Goal: Complete application form

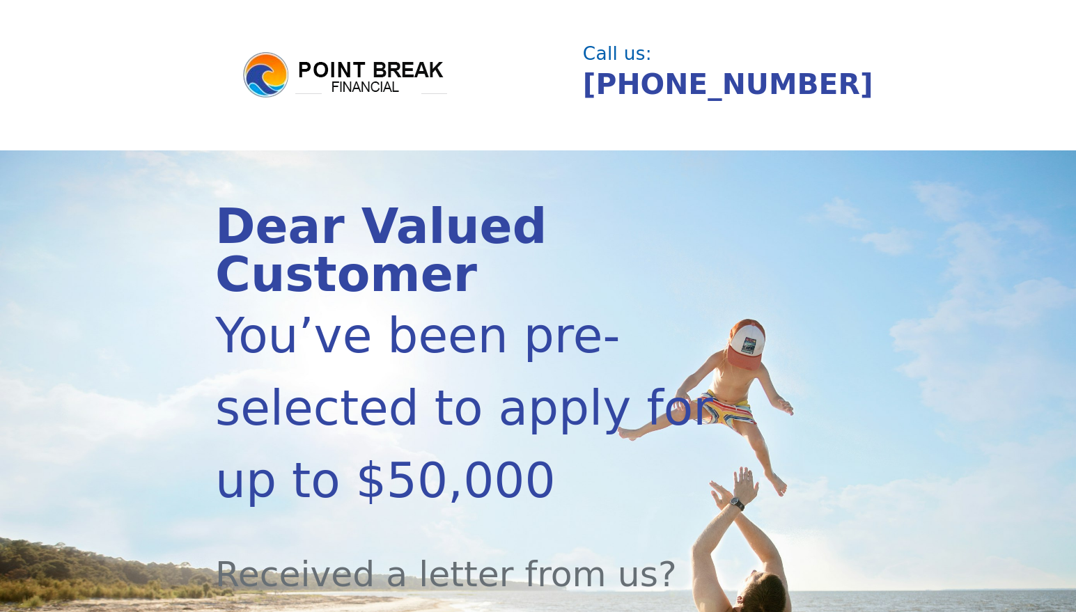
scroll to position [279, 0]
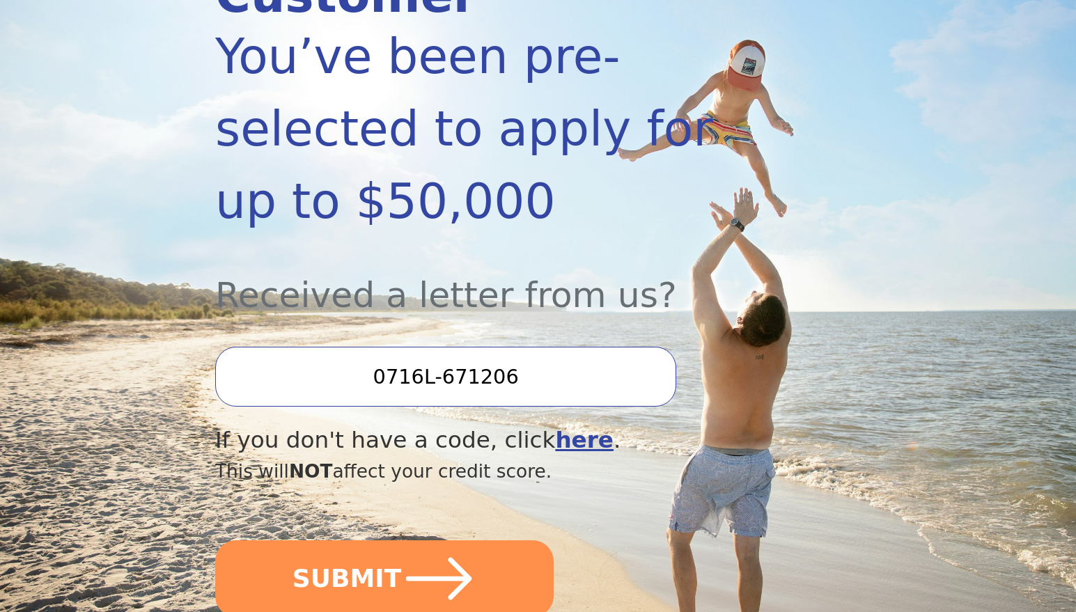
click at [391, 347] on input "0716L-671206" at bounding box center [445, 377] width 461 height 60
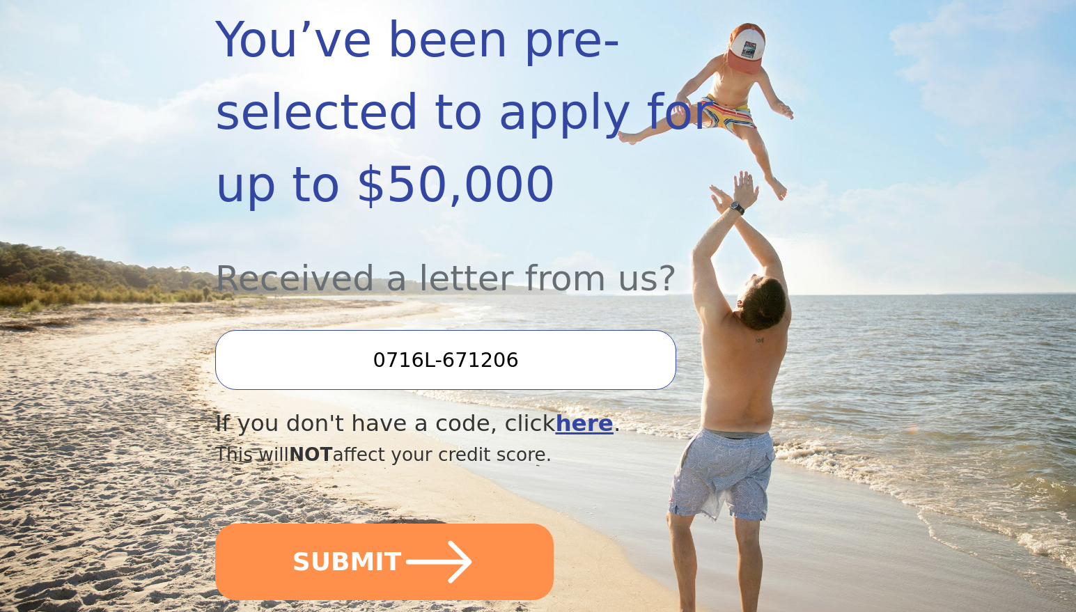
scroll to position [387, 0]
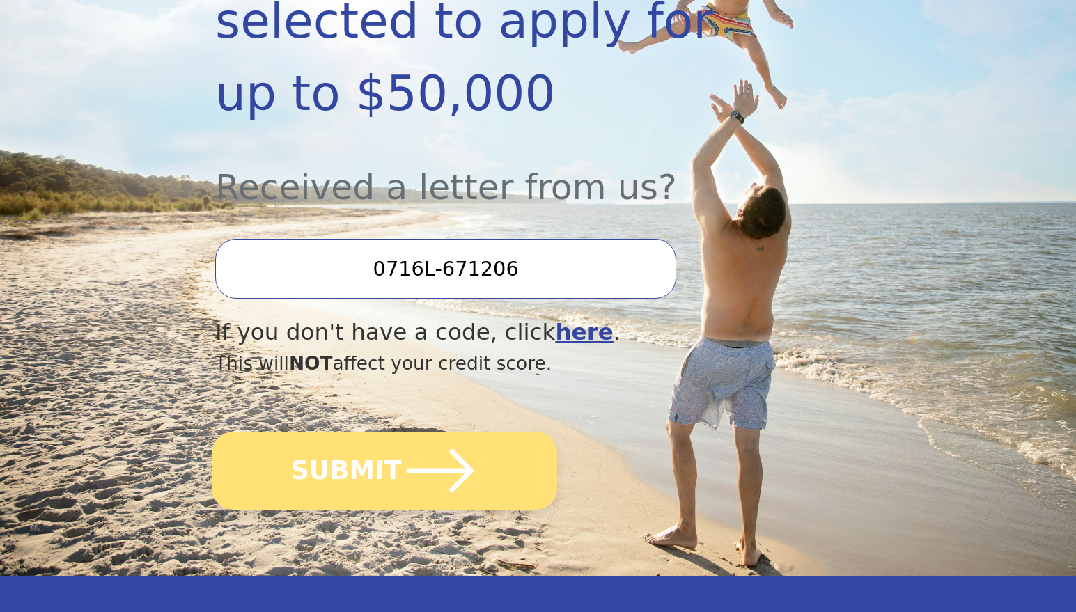
click at [318, 432] on button "SUBMIT" at bounding box center [384, 471] width 345 height 78
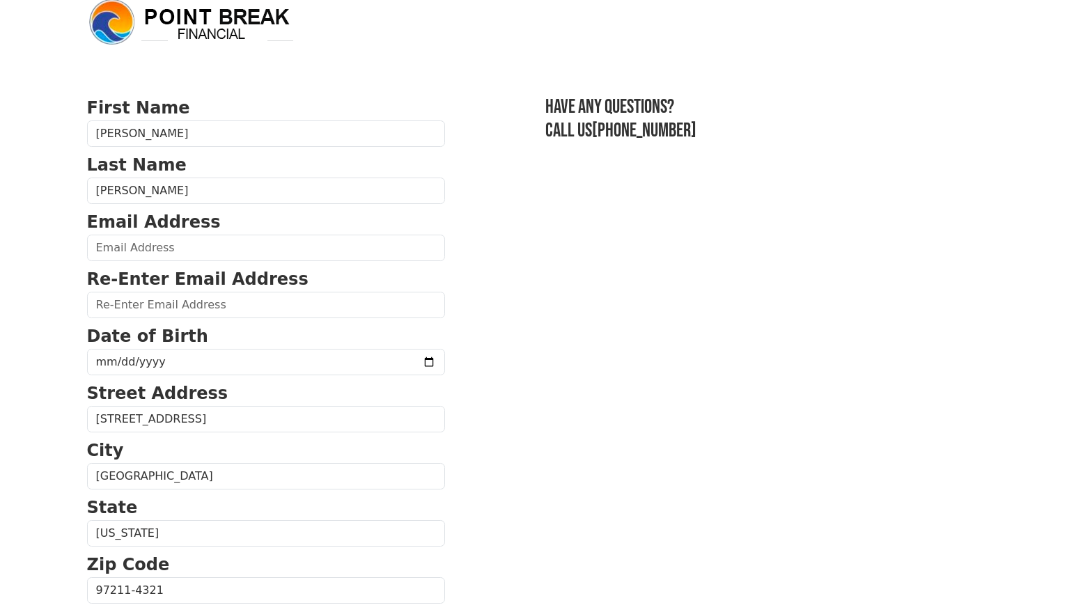
scroll to position [27, 0]
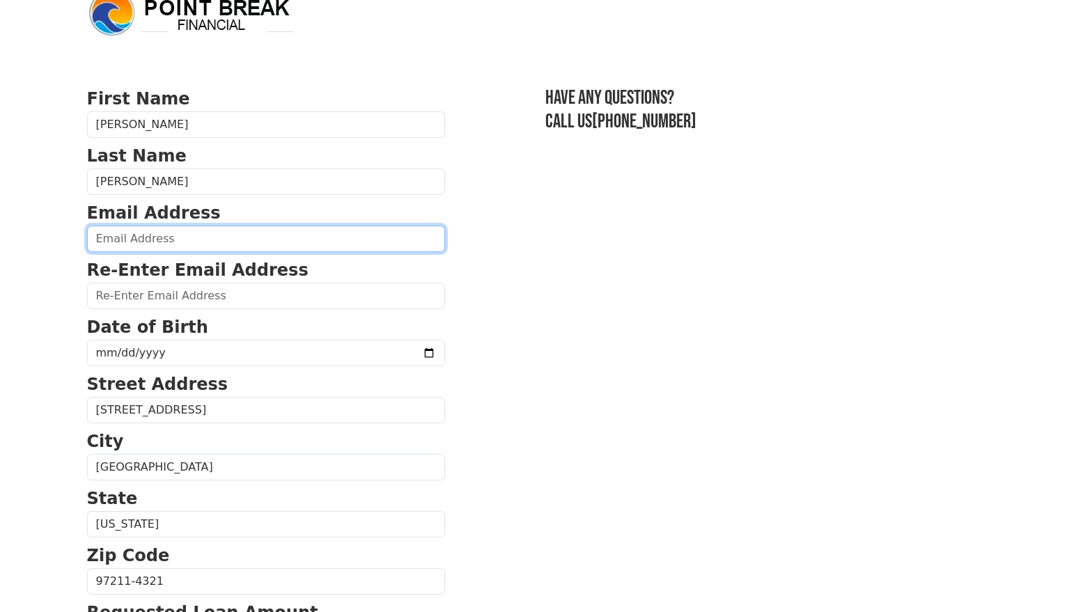
click at [212, 240] on input "email" at bounding box center [266, 239] width 358 height 26
type input "[EMAIL_ADDRESS][DOMAIN_NAME]"
type input "[PHONE_NUMBER]"
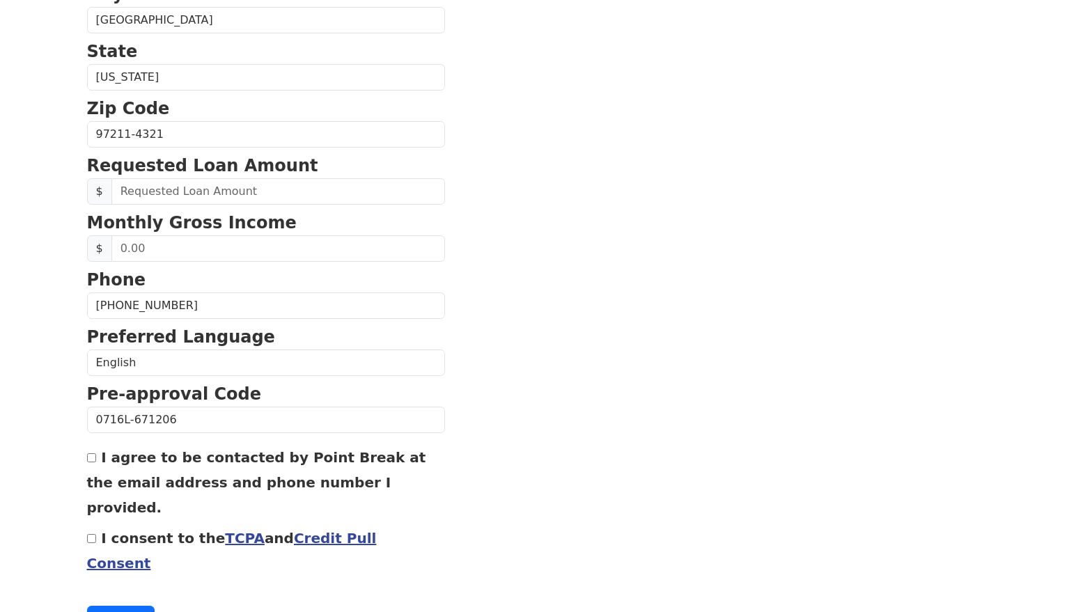
scroll to position [264, 0]
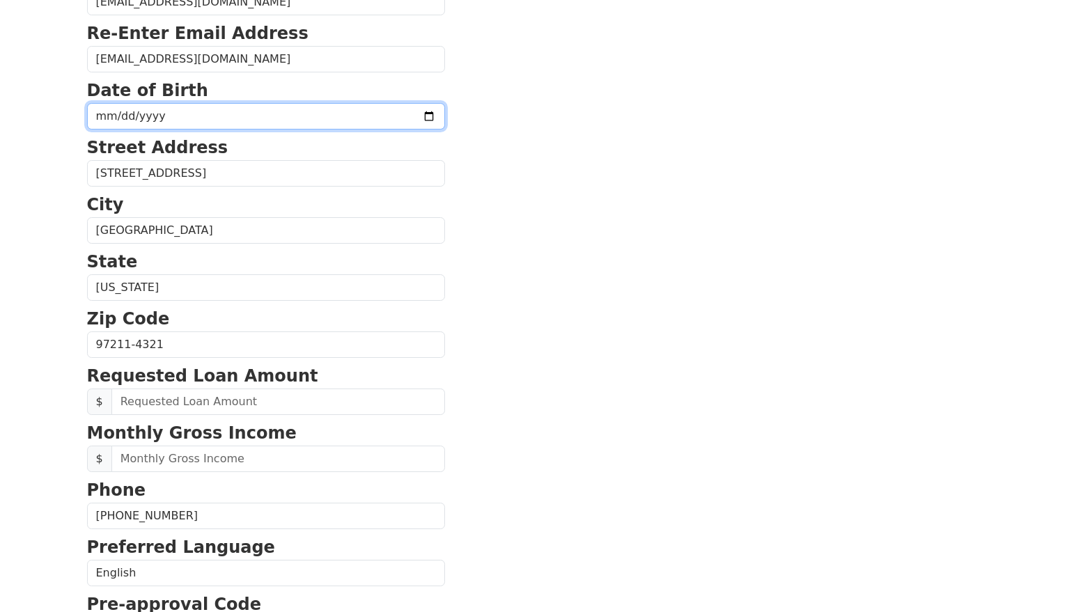
click at [188, 104] on input "date" at bounding box center [266, 116] width 358 height 26
click at [189, 116] on input "date" at bounding box center [266, 116] width 358 height 26
type input "0119-01-11"
type input "[DATE]"
click at [36, 125] on body "First Name [PERSON_NAME] Last Name [PERSON_NAME] Email Address [EMAIL_ADDRESS][…" at bounding box center [538, 42] width 1076 height 612
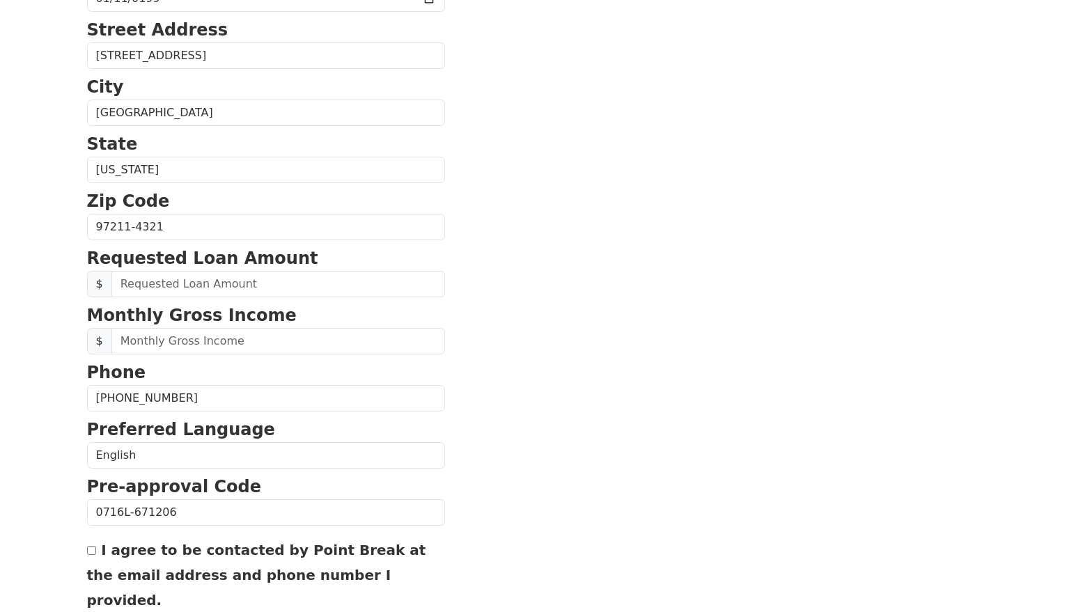
scroll to position [391, 0]
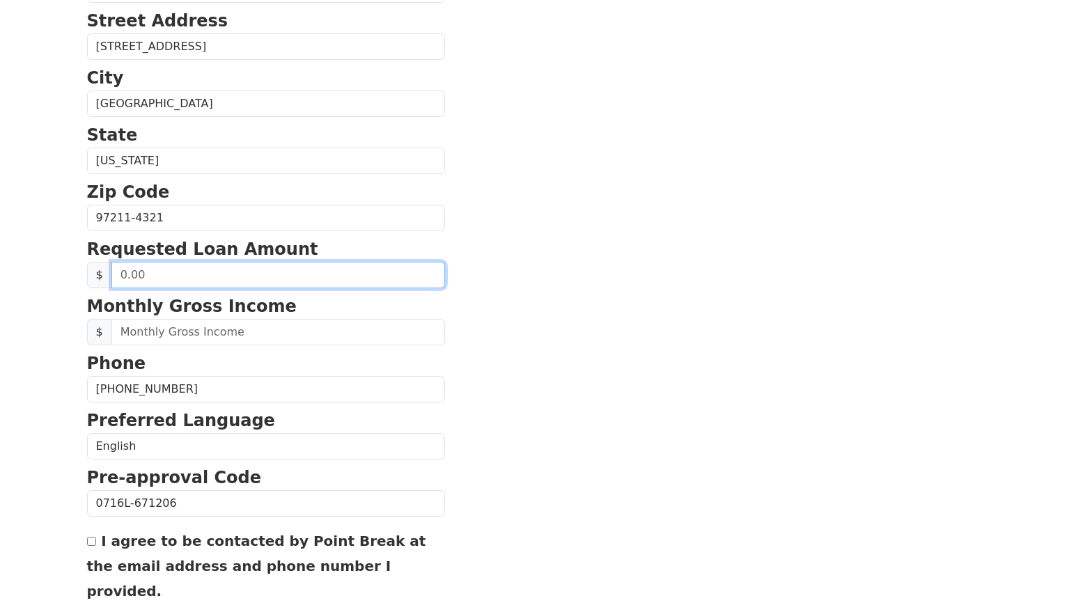
click at [223, 283] on input "text" at bounding box center [278, 275] width 334 height 26
